Goal: Task Accomplishment & Management: Use online tool/utility

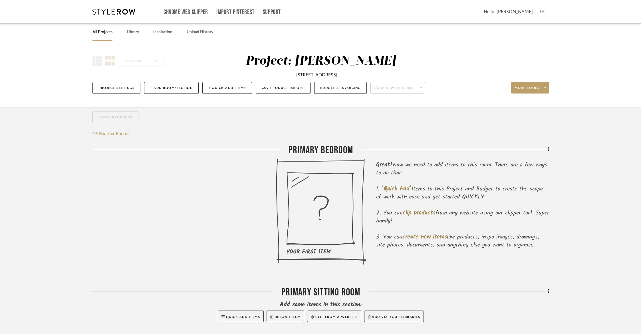
scroll to position [40, 0]
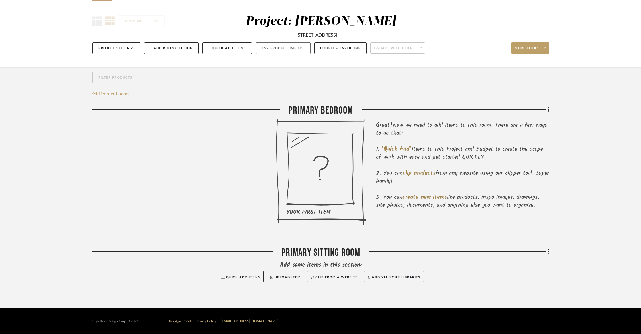
click at [305, 48] on button "CSV Product Import" at bounding box center [283, 48] width 55 height 12
click at [256, 42] on button "CSV Product Import" at bounding box center [283, 48] width 55 height 12
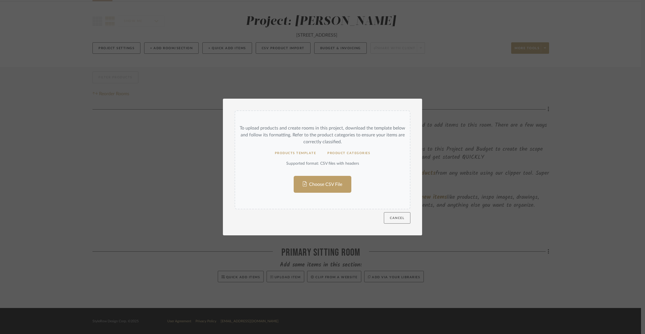
click at [392, 219] on button "Cancel" at bounding box center [397, 217] width 27 height 11
